Goal: Task Accomplishment & Management: Complete application form

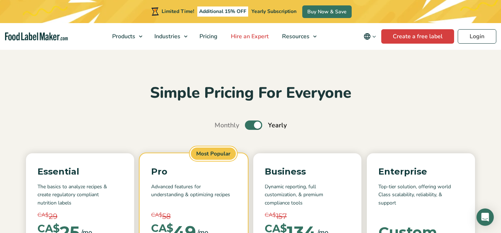
click at [250, 34] on span "Hire an Expert" at bounding box center [249, 36] width 41 height 8
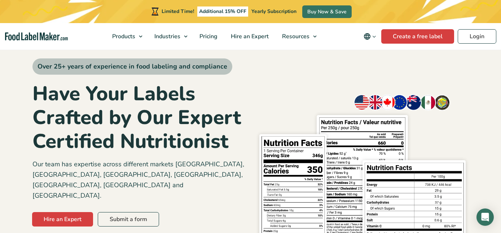
scroll to position [45, 0]
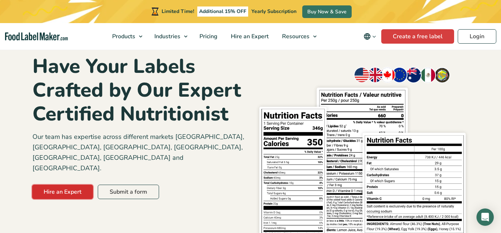
click at [66, 185] on link "Hire an Expert" at bounding box center [62, 192] width 61 height 14
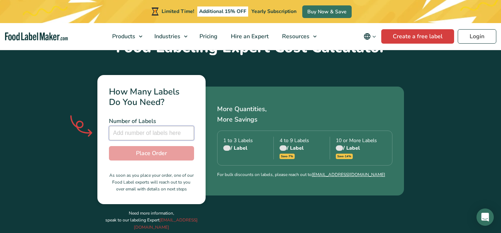
click at [146, 126] on input "number" at bounding box center [151, 133] width 85 height 14
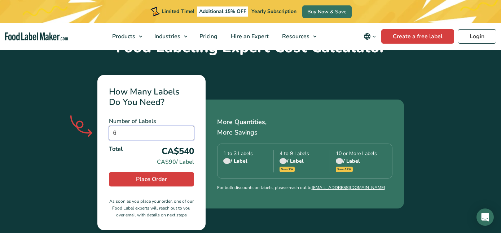
type input "6"
